Goal: Task Accomplishment & Management: Use online tool/utility

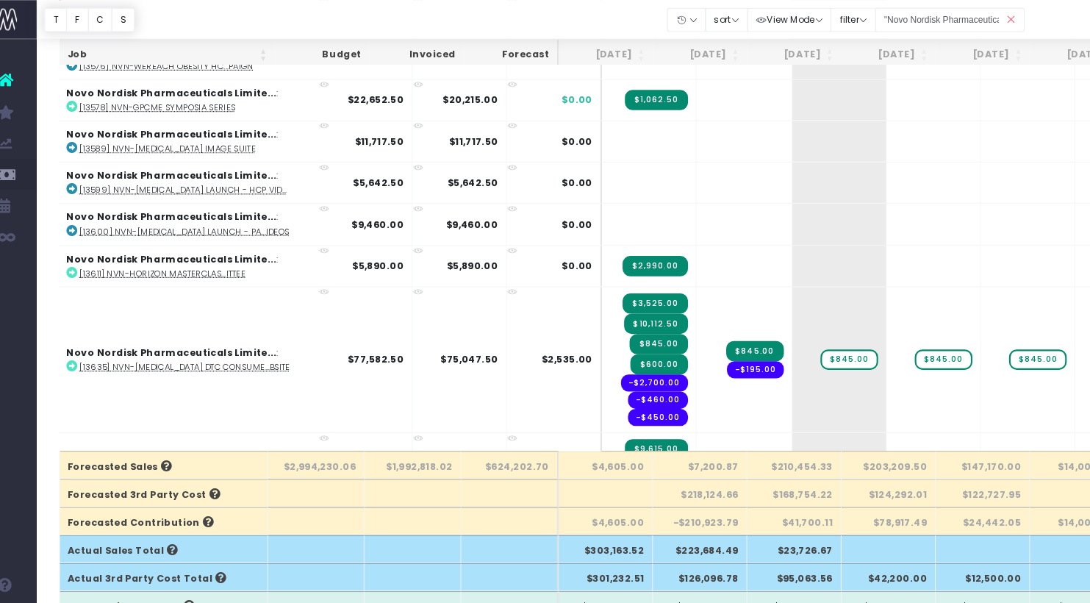
scroll to position [0, 13]
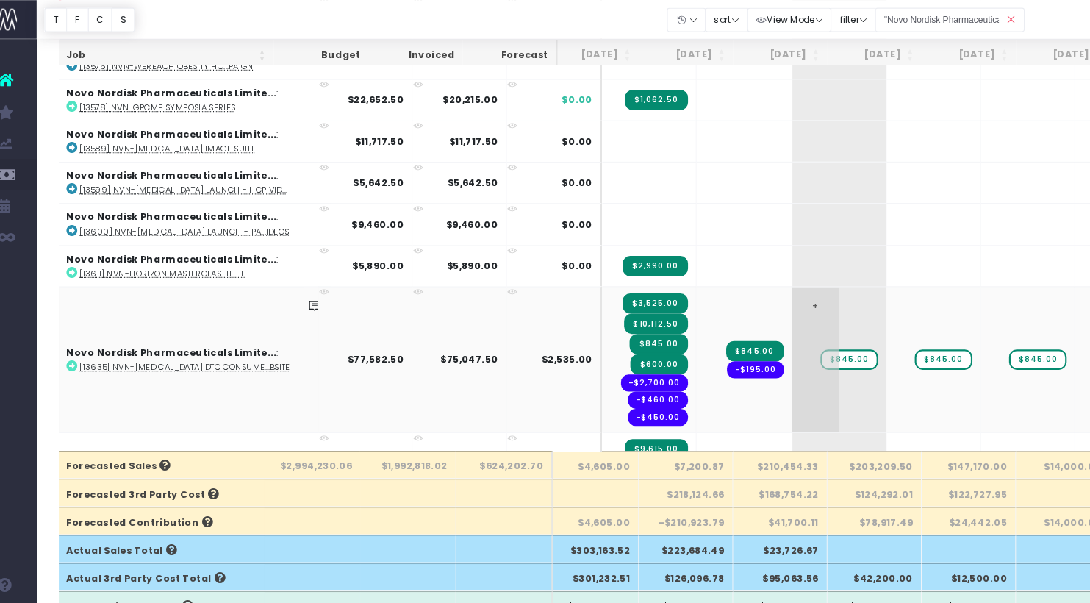
click at [772, 289] on span "+" at bounding box center [794, 338] width 44 height 137
click at [772, 284] on span "+" at bounding box center [794, 338] width 44 height 137
click at [782, 299] on td "+ $845.00" at bounding box center [816, 338] width 89 height 137
click at [776, 303] on td "+ $845.00" at bounding box center [816, 338] width 89 height 137
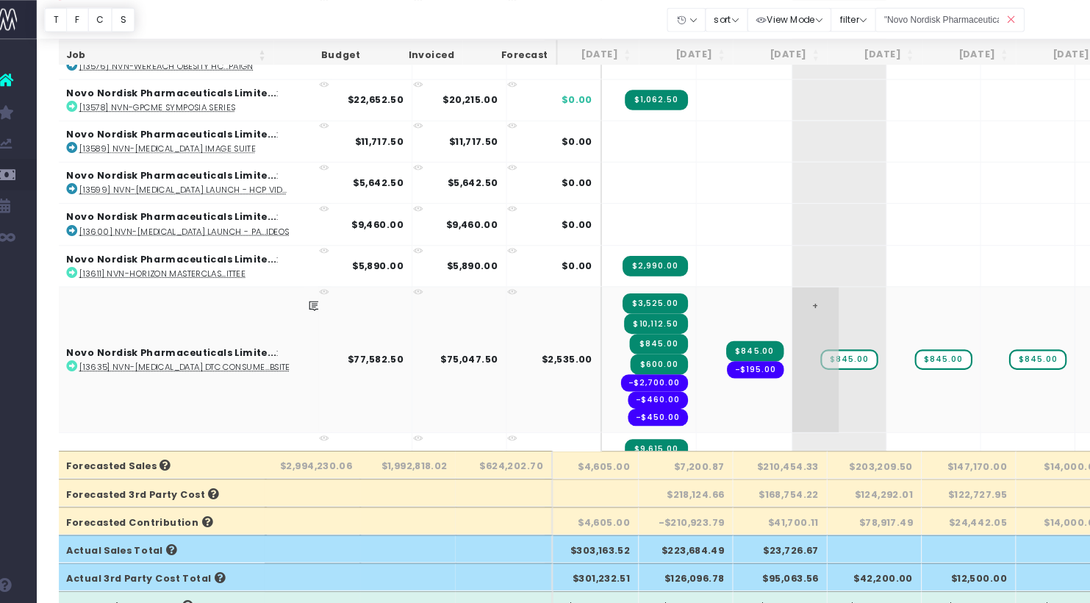
click at [772, 287] on span "+" at bounding box center [794, 338] width 44 height 137
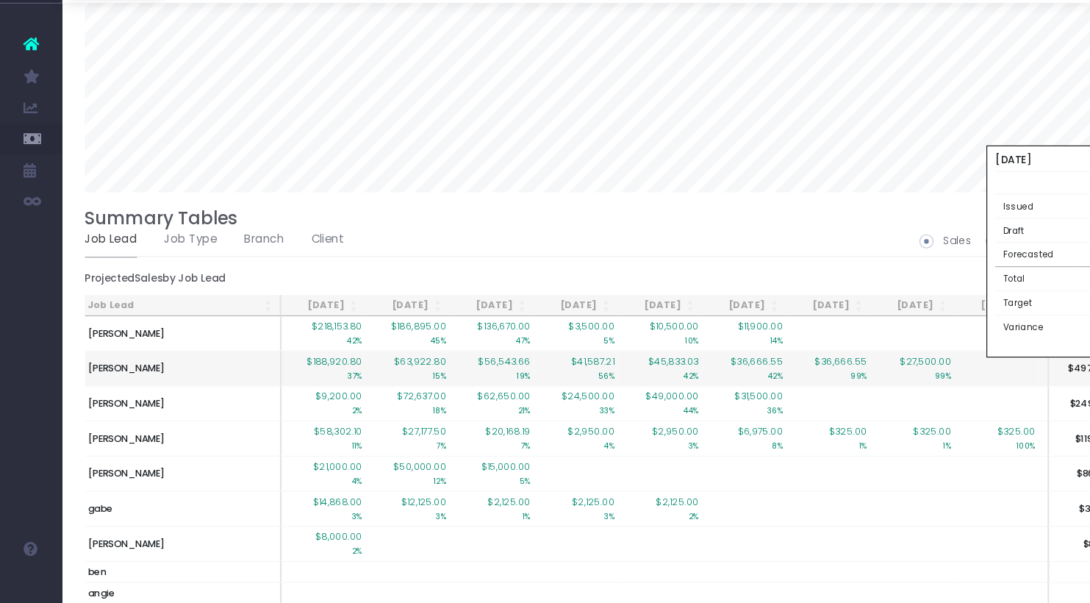
scroll to position [1093, 0]
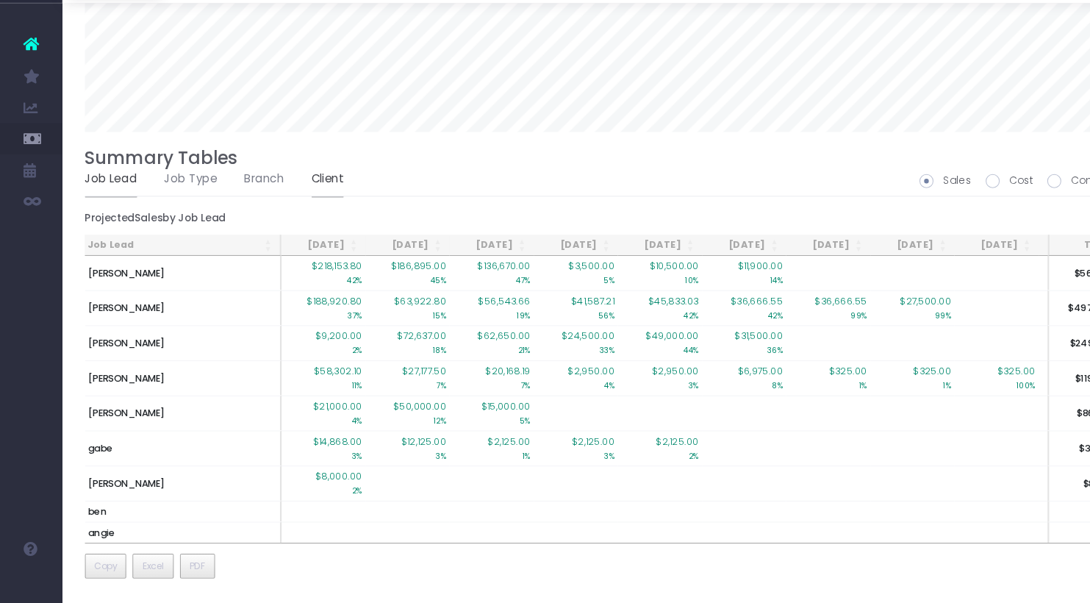
click at [297, 197] on link "Client" at bounding box center [309, 203] width 30 height 34
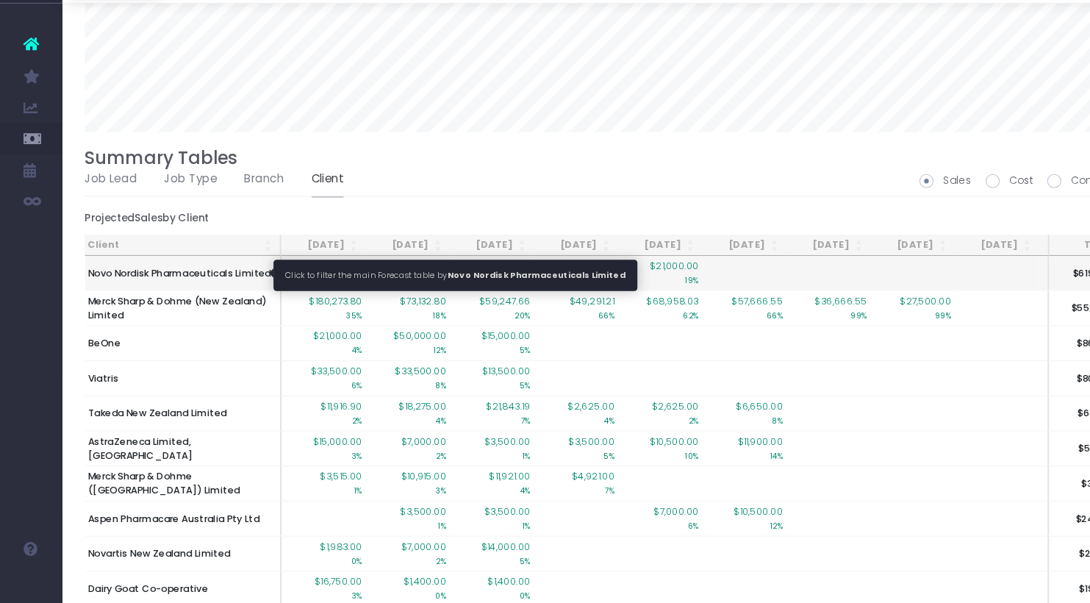
click at [213, 289] on span "Novo Nordisk Pharmaceuticals Limited" at bounding box center [169, 290] width 173 height 13
type input ""Novo Nordisk Pharmaceuticals Limited""
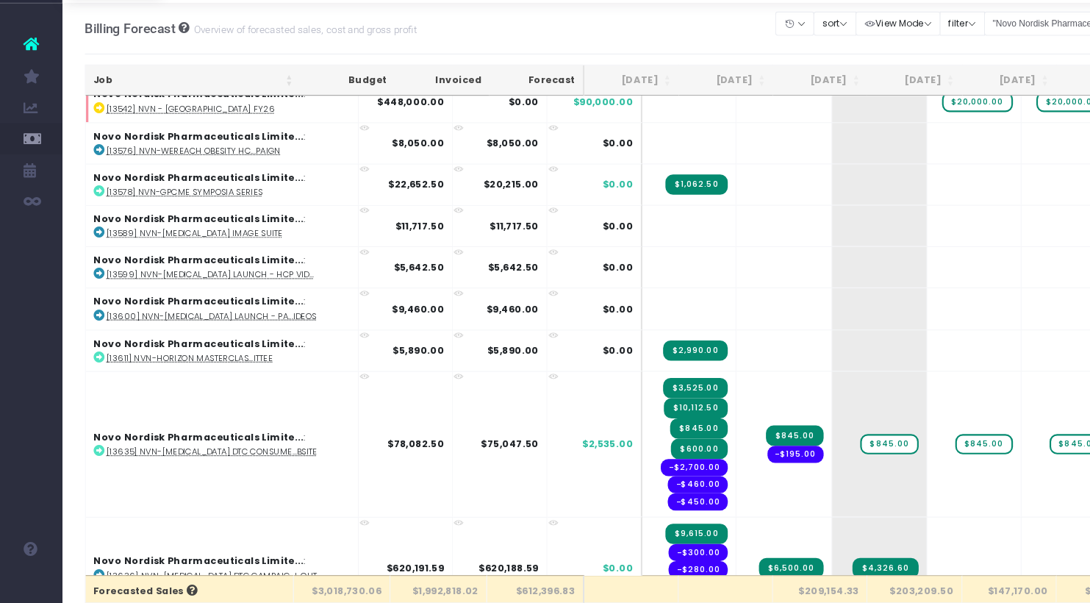
scroll to position [0, 0]
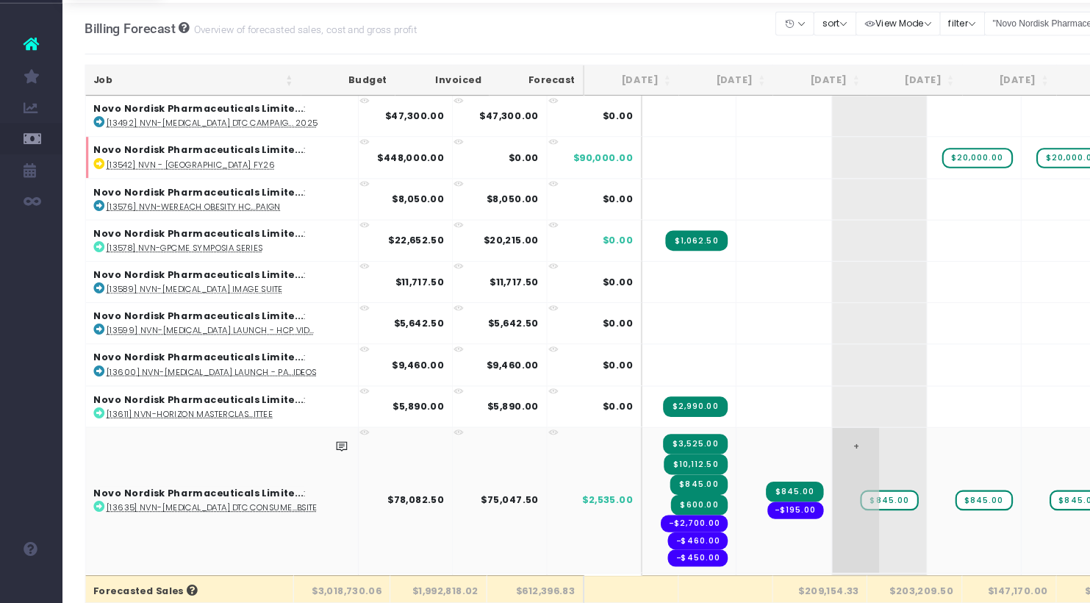
click at [785, 455] on span "+" at bounding box center [807, 505] width 44 height 137
click at [787, 454] on td "+ $845.00" at bounding box center [829, 504] width 89 height 137
click at [787, 464] on td "+ $845.00" at bounding box center [829, 504] width 89 height 137
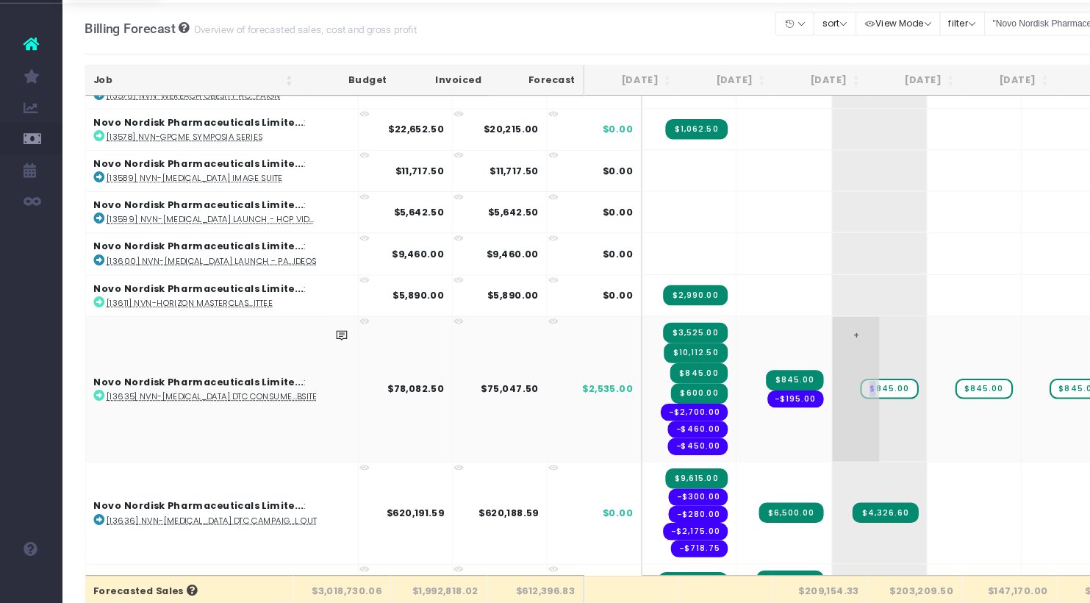
scroll to position [106, 0]
click at [785, 459] on td "+ $845.00" at bounding box center [829, 399] width 89 height 137
click at [785, 442] on td "+ $845.00" at bounding box center [829, 399] width 89 height 137
click at [785, 364] on td "+ $845.00" at bounding box center [829, 399] width 89 height 137
click at [807, 361] on td "+ $845.00" at bounding box center [829, 399] width 89 height 137
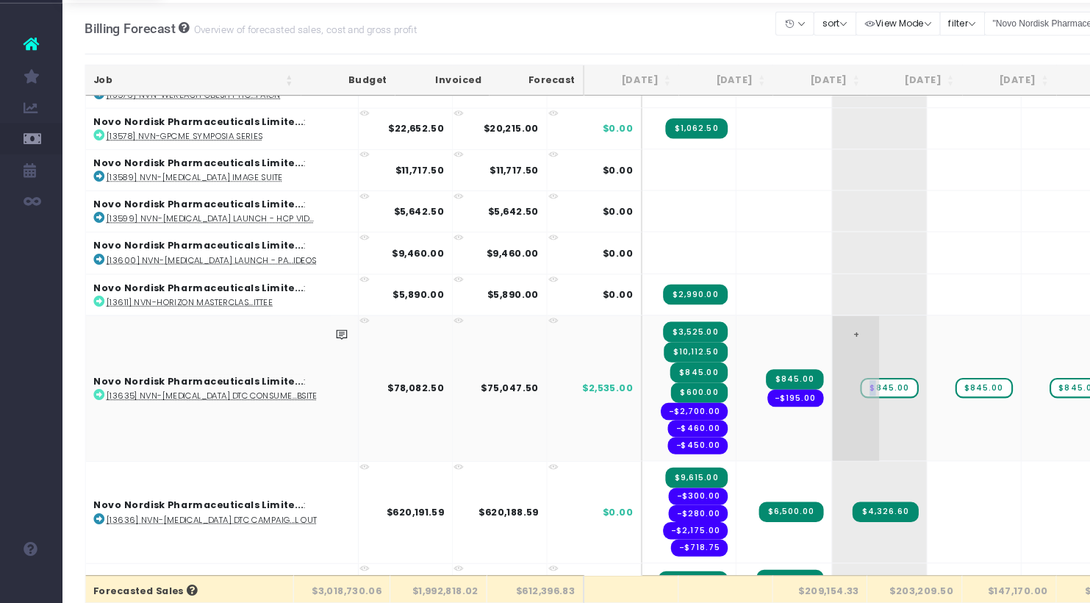
click at [807, 361] on td "+ $845.00" at bounding box center [829, 399] width 89 height 137
click at [785, 348] on span "+" at bounding box center [807, 399] width 44 height 137
click at [785, 430] on td "+ $845.00" at bounding box center [829, 399] width 89 height 137
click at [785, 427] on td "+ $845.00" at bounding box center [829, 399] width 89 height 137
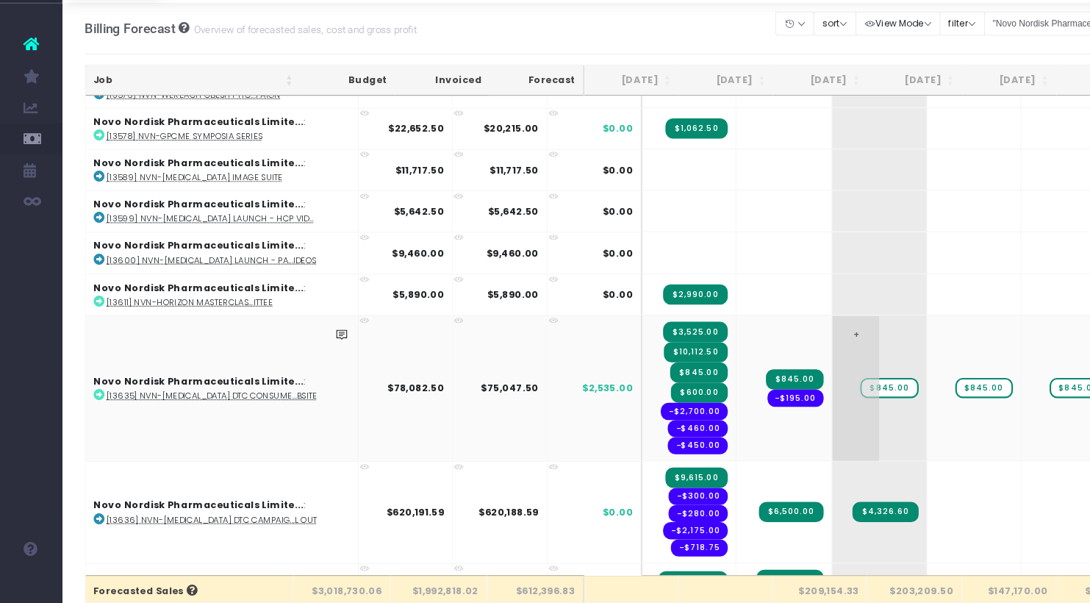
drag, startPoint x: 785, startPoint y: 427, endPoint x: 795, endPoint y: 409, distance: 20.4
click at [785, 427] on td "+ $845.00" at bounding box center [829, 399] width 89 height 137
click at [799, 380] on td "+ $845.00" at bounding box center [829, 399] width 89 height 137
click at [785, 367] on span "+" at bounding box center [807, 399] width 44 height 137
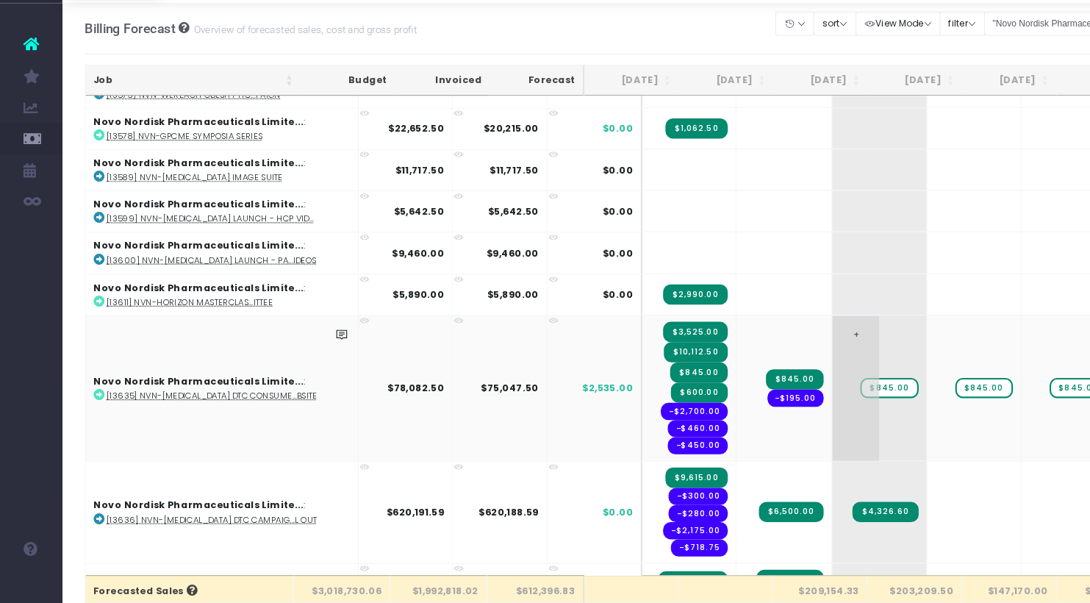
click at [797, 367] on td "+ $845.00" at bounding box center [829, 399] width 89 height 137
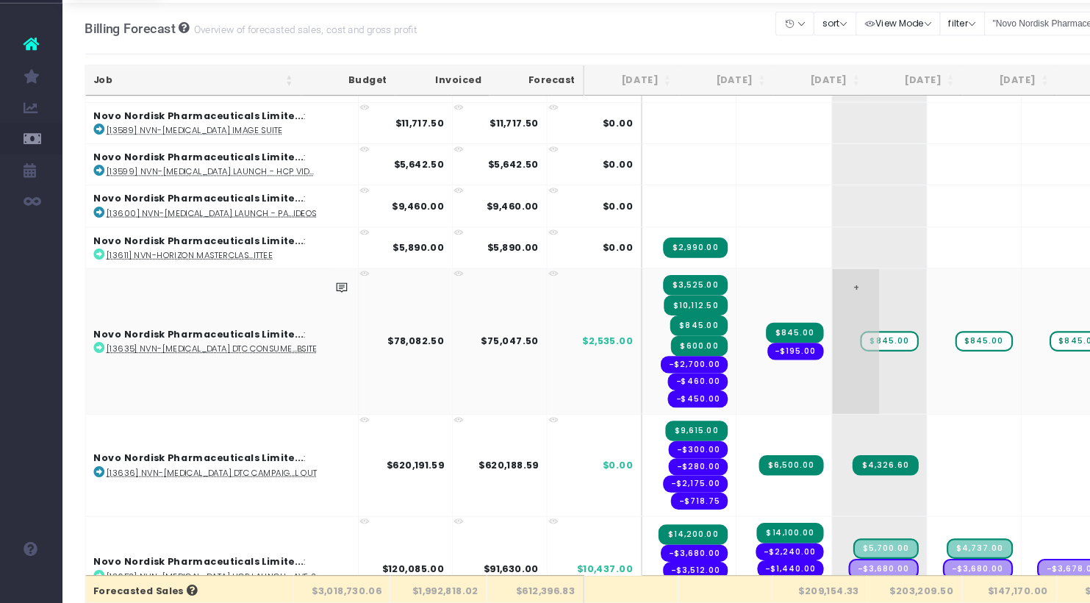
scroll to position [148, 0]
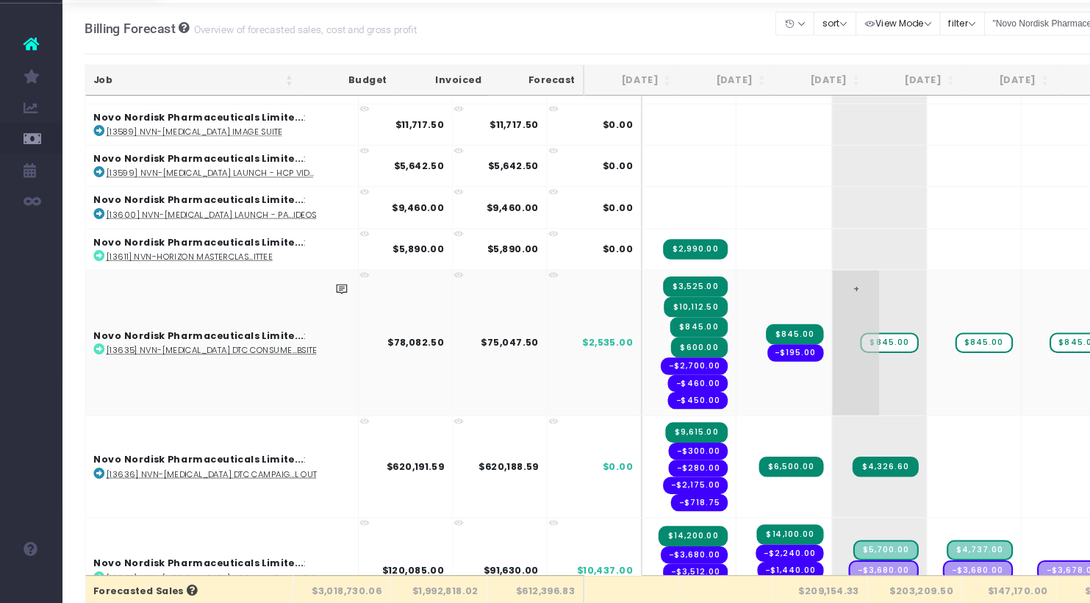
click at [785, 326] on td "+ $845.00" at bounding box center [829, 356] width 89 height 137
click at [785, 380] on td "+ $845.00" at bounding box center [829, 356] width 89 height 137
click at [785, 382] on span "+" at bounding box center [807, 357] width 44 height 137
click at [785, 304] on span "+" at bounding box center [807, 357] width 44 height 137
click at [785, 303] on span "+" at bounding box center [807, 357] width 44 height 137
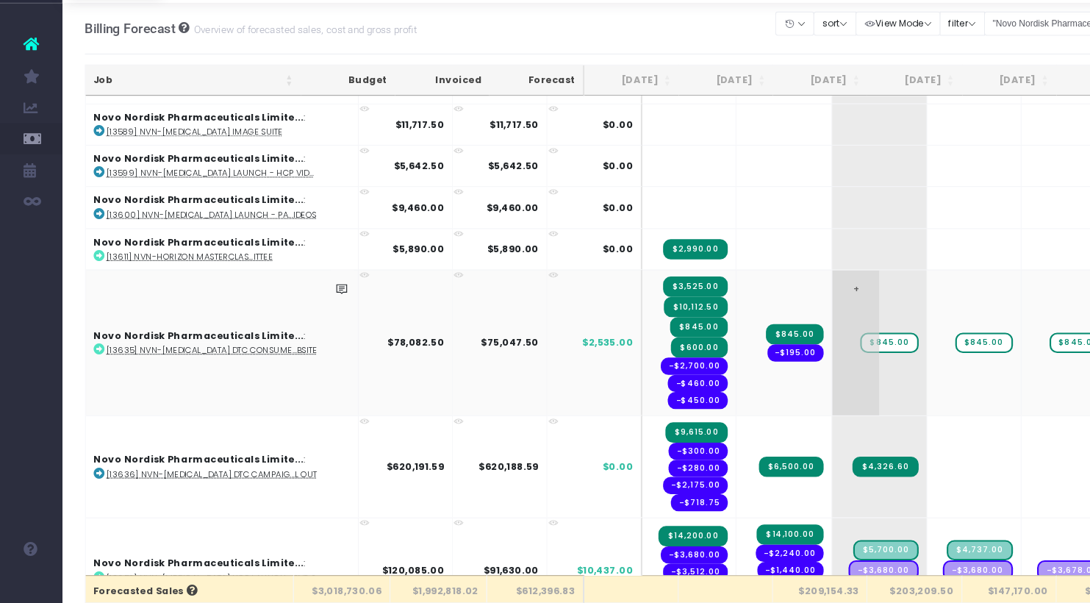
click at [785, 303] on span "+" at bounding box center [807, 357] width 44 height 137
click at [749, 303] on body "Oh my... this is bad. [PERSON_NAME] wasn't able to load this page. Please conta…" at bounding box center [545, 301] width 1090 height 603
click at [812, 369] on span "$500.00" at bounding box center [839, 366] width 54 height 19
click at [812, 367] on span "$500.00" at bounding box center [839, 366] width 54 height 19
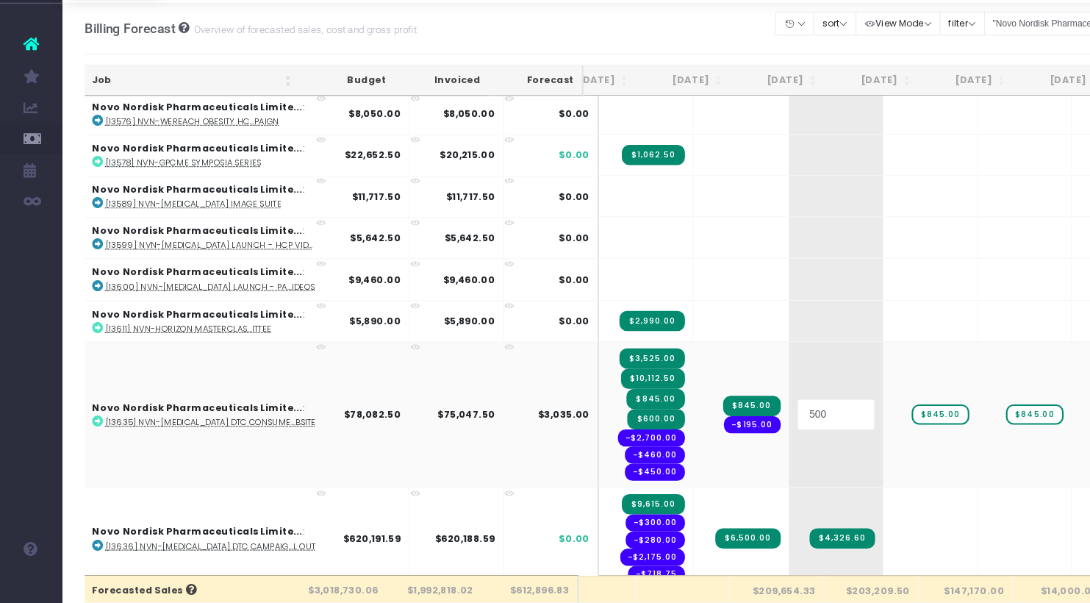
scroll to position [0, 0]
type input "310"
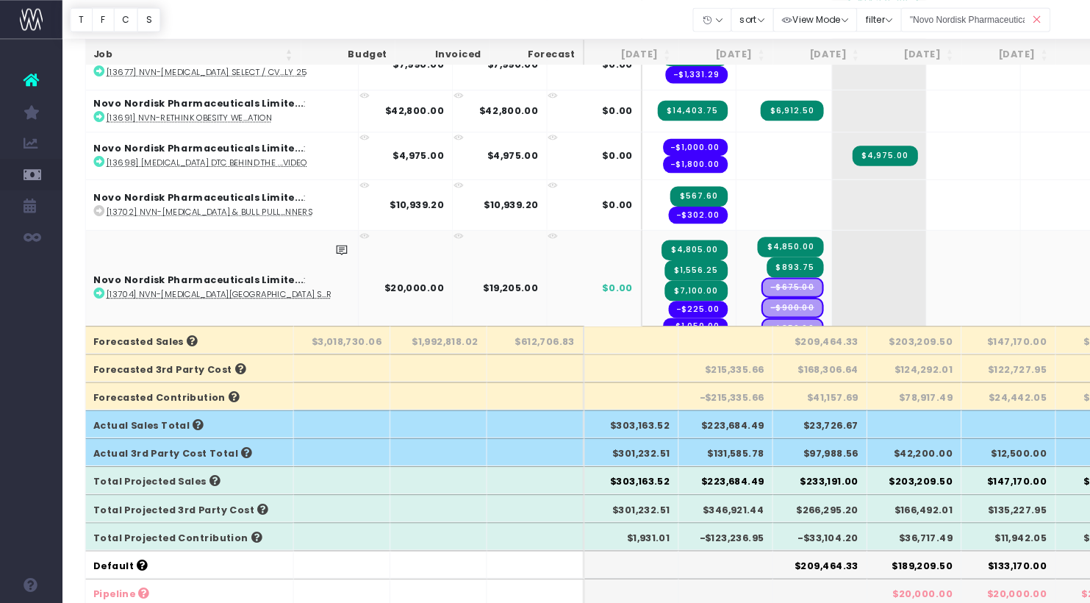
scroll to position [911, 0]
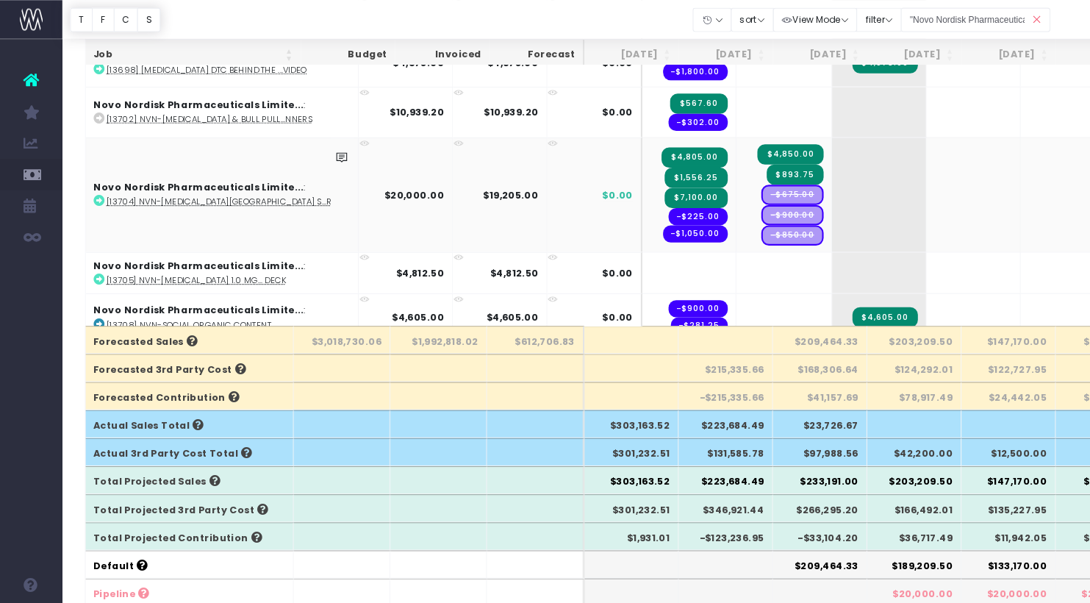
click at [202, 188] on abbr "[13704] NVN-[MEDICAL_DATA][GEOGRAPHIC_DATA] S...rship" at bounding box center [215, 189] width 229 height 11
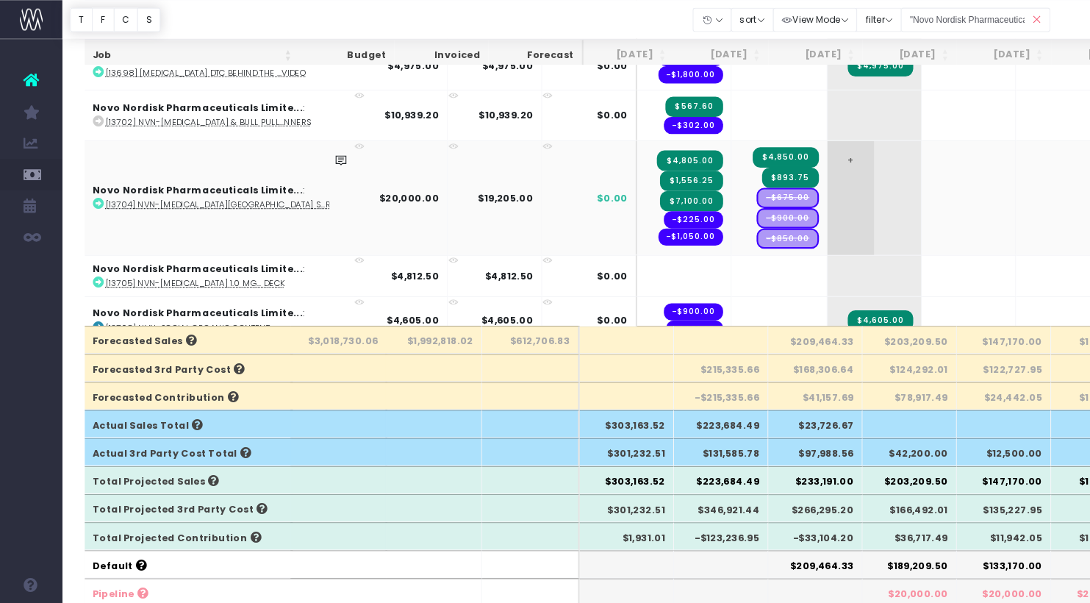
scroll to position [0, 1]
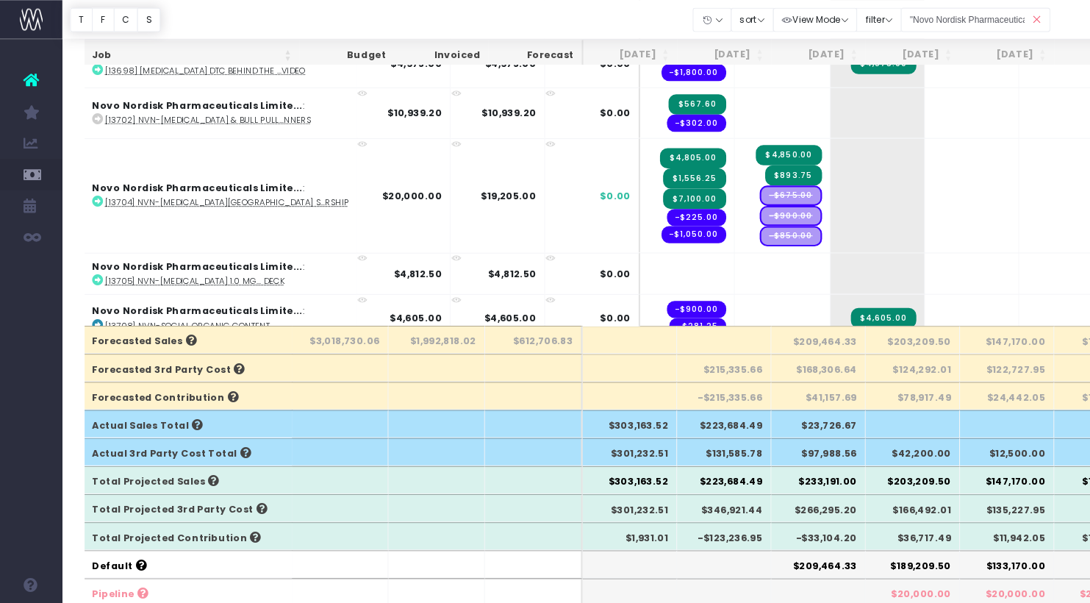
click at [603, 12] on div at bounding box center [574, 18] width 1031 height 37
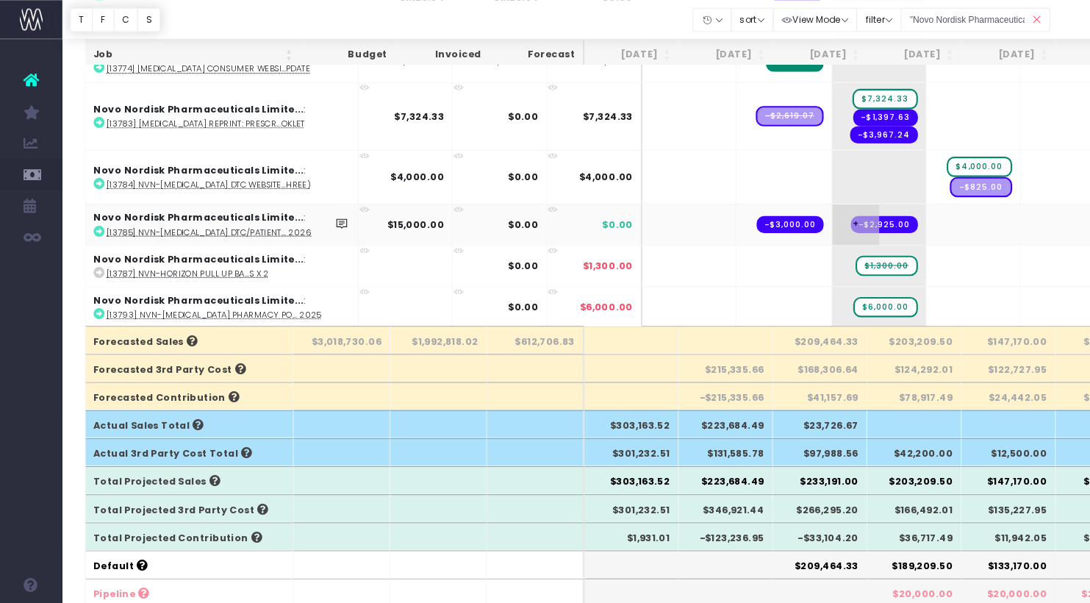
scroll to position [1916, 0]
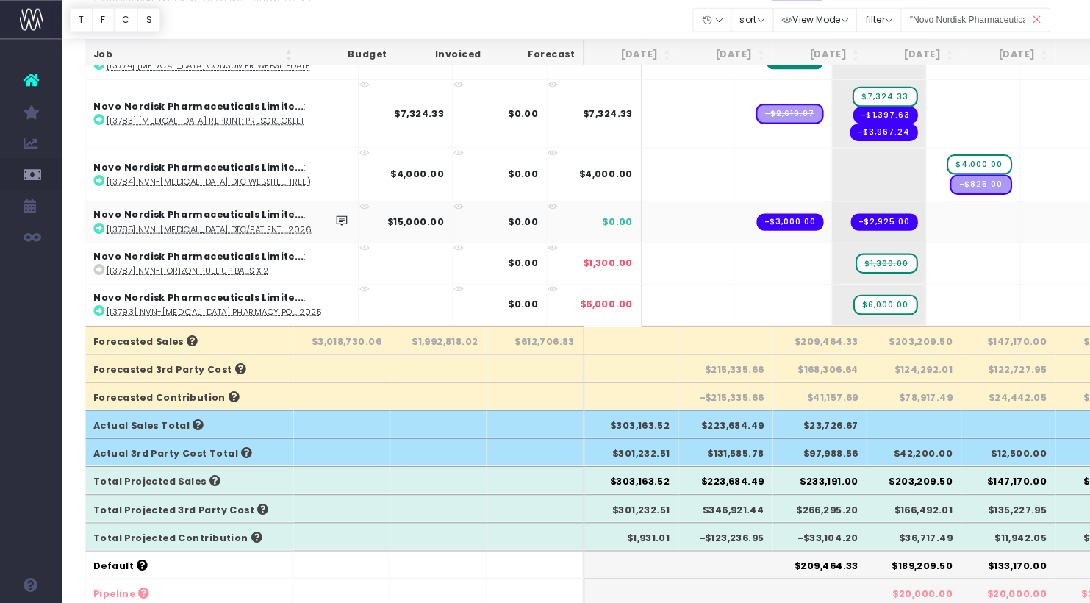
click at [316, 206] on icon at bounding box center [322, 208] width 12 height 12
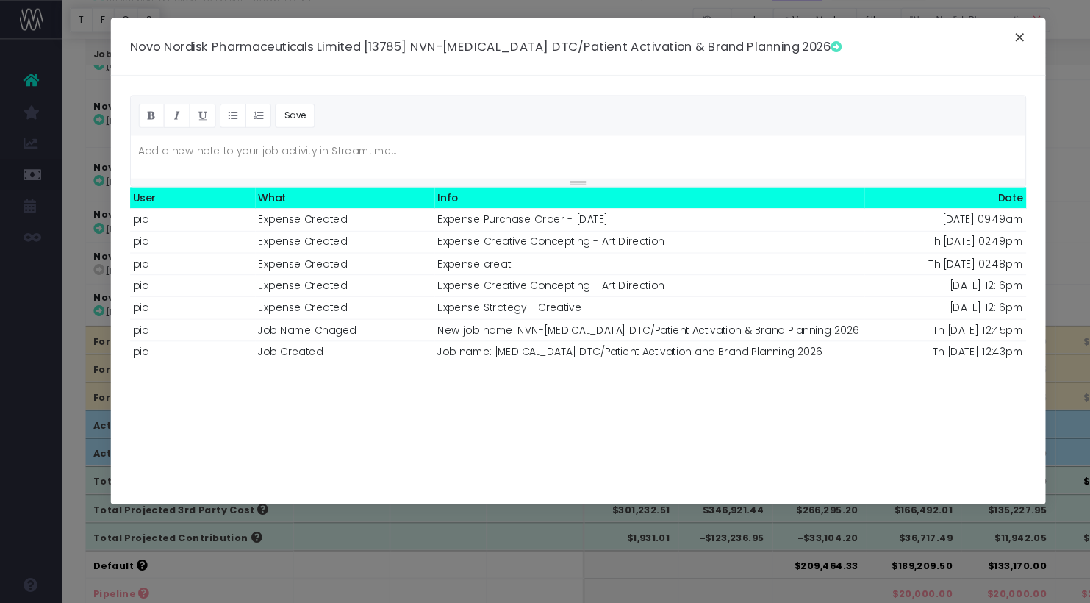
click at [966, 32] on button "×" at bounding box center [961, 38] width 31 height 24
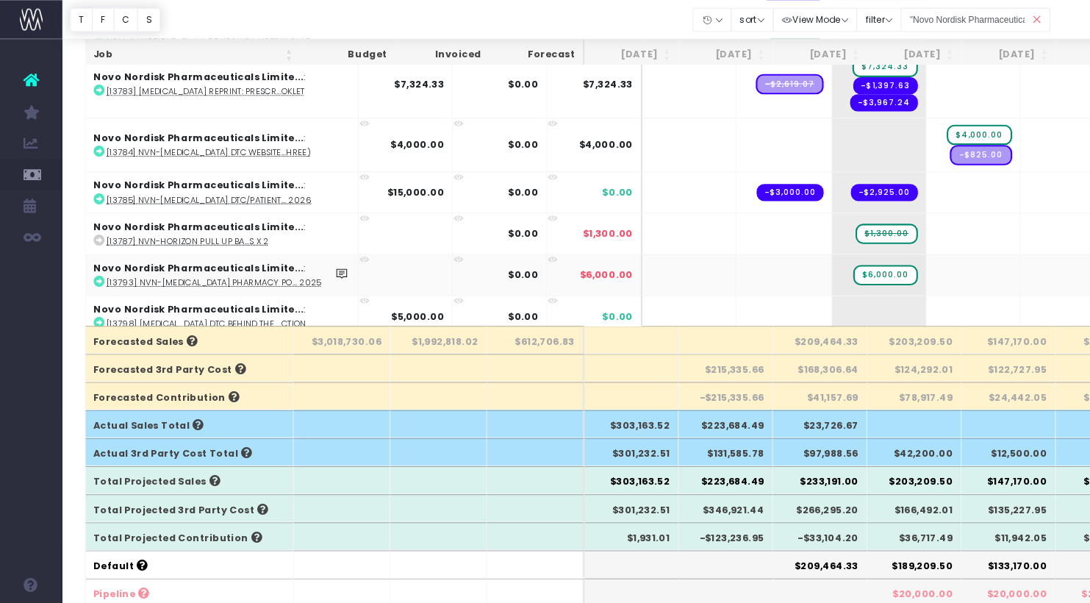
scroll to position [1952, 0]
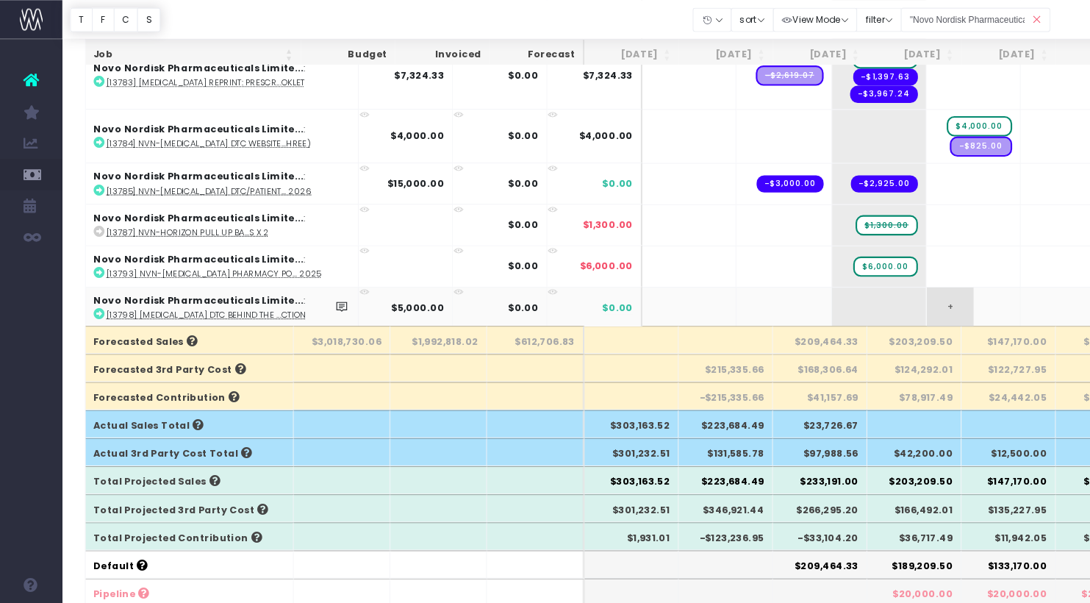
click at [874, 287] on span "+" at bounding box center [896, 290] width 44 height 38
click at [874, 279] on span "+" at bounding box center [896, 290] width 44 height 38
click at [877, 280] on td "+" at bounding box center [918, 289] width 89 height 39
click at [874, 282] on span "+" at bounding box center [896, 290] width 44 height 38
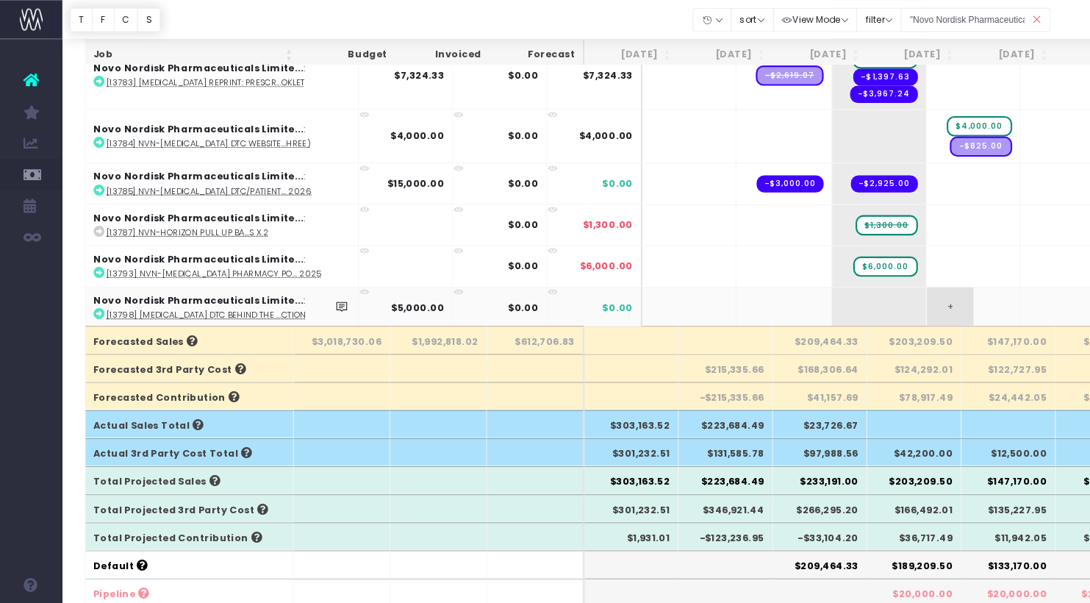
click at [874, 282] on span "+" at bounding box center [896, 290] width 44 height 38
click at [881, 287] on input "5000" at bounding box center [917, 291] width 73 height 29
click at [881, 290] on input "5000" at bounding box center [917, 291] width 73 height 29
click at [903, 287] on body "Oh my... this is bad. [PERSON_NAME] wasn't able to load this page. Please conta…" at bounding box center [545, 32] width 1090 height 603
drag, startPoint x: 880, startPoint y: 301, endPoint x: 863, endPoint y: 298, distance: 17.2
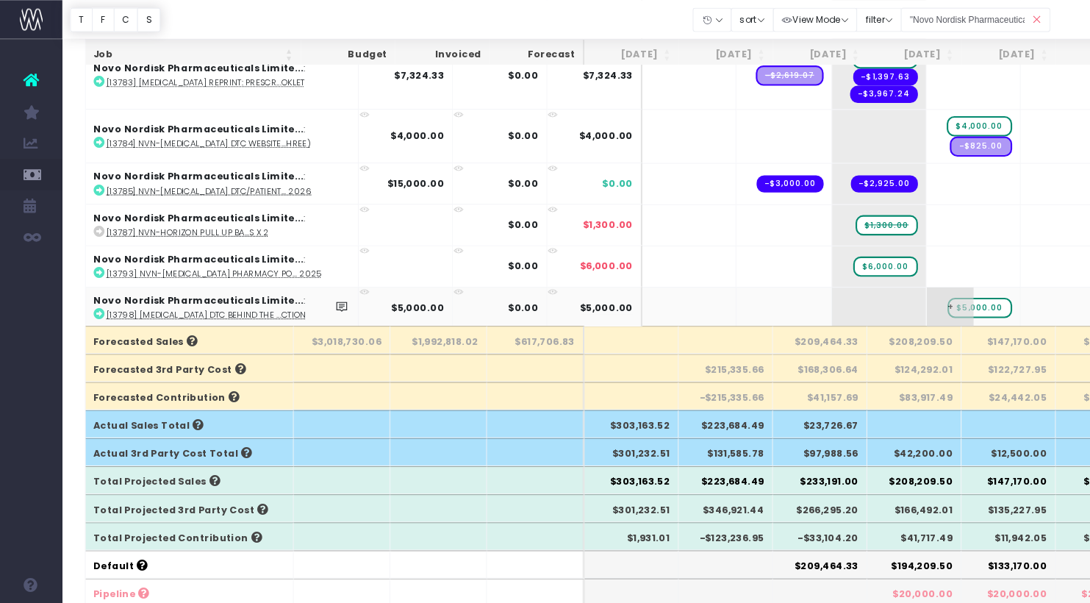
click at [880, 301] on td "+ $5,000.00" at bounding box center [918, 289] width 89 height 39
click at [874, 288] on span "+" at bounding box center [896, 290] width 44 height 38
click at [874, 285] on span "+" at bounding box center [896, 290] width 44 height 38
drag, startPoint x: 852, startPoint y: 289, endPoint x: 869, endPoint y: 288, distance: 17.7
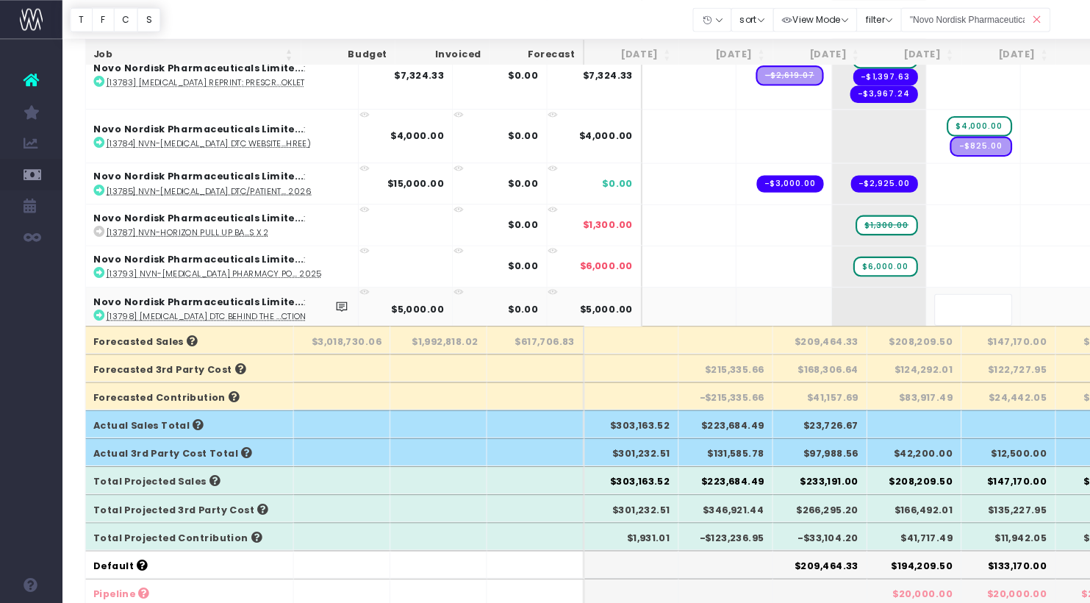
click at [881, 290] on input "text" at bounding box center [917, 291] width 73 height 29
click at [894, 287] on span "$5,000.00" at bounding box center [924, 290] width 61 height 19
type input "2500"
click at [0, 0] on span "+" at bounding box center [0, 0] width 0 height 0
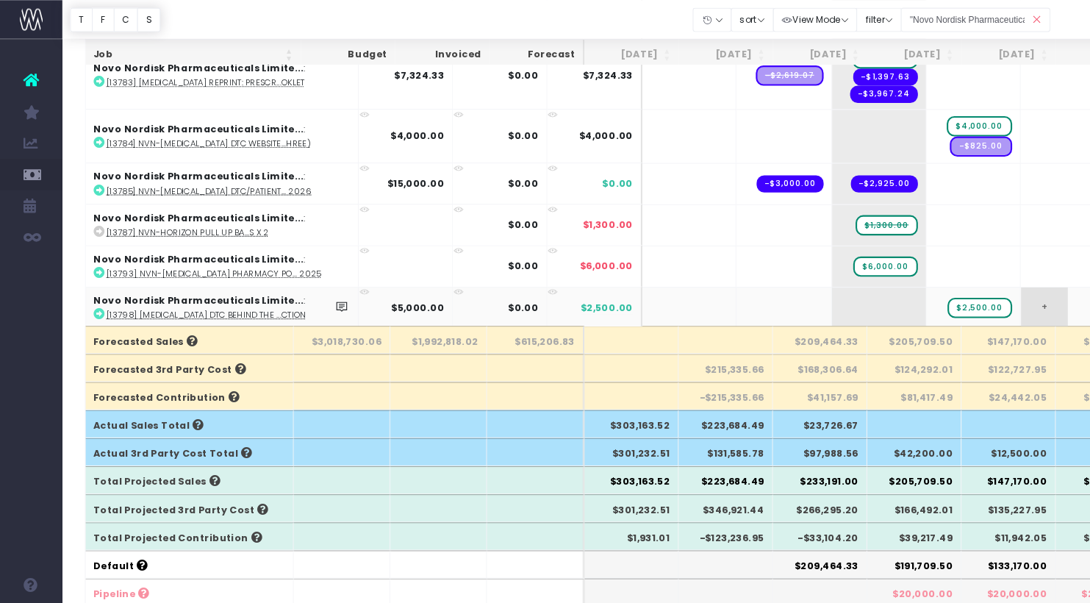
click at [967, 298] on td "+" at bounding box center [1007, 289] width 89 height 39
click at [968, 298] on td "+" at bounding box center [1007, 289] width 89 height 39
click at [967, 296] on td "+" at bounding box center [1007, 289] width 89 height 39
click at [963, 287] on span "+" at bounding box center [985, 290] width 44 height 38
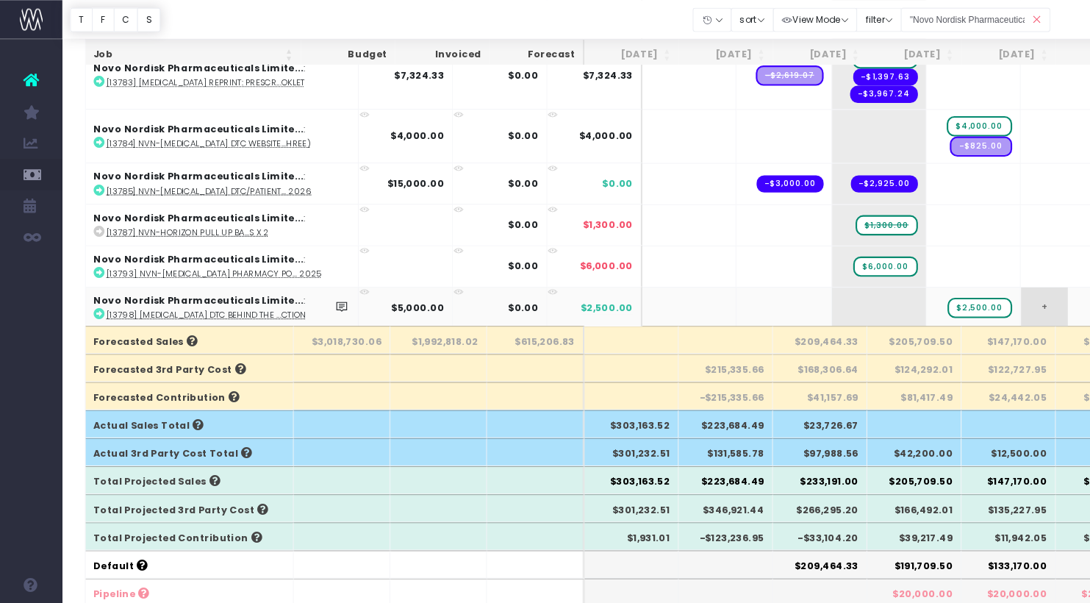
click at [963, 287] on span "+" at bounding box center [985, 290] width 44 height 38
click at [977, 287] on input "2500" at bounding box center [1006, 291] width 73 height 29
click at [989, 304] on body "Oh my... this is bad. [PERSON_NAME] wasn't able to load this page. Please conta…" at bounding box center [545, 32] width 1090 height 603
